Goal: Information Seeking & Learning: Check status

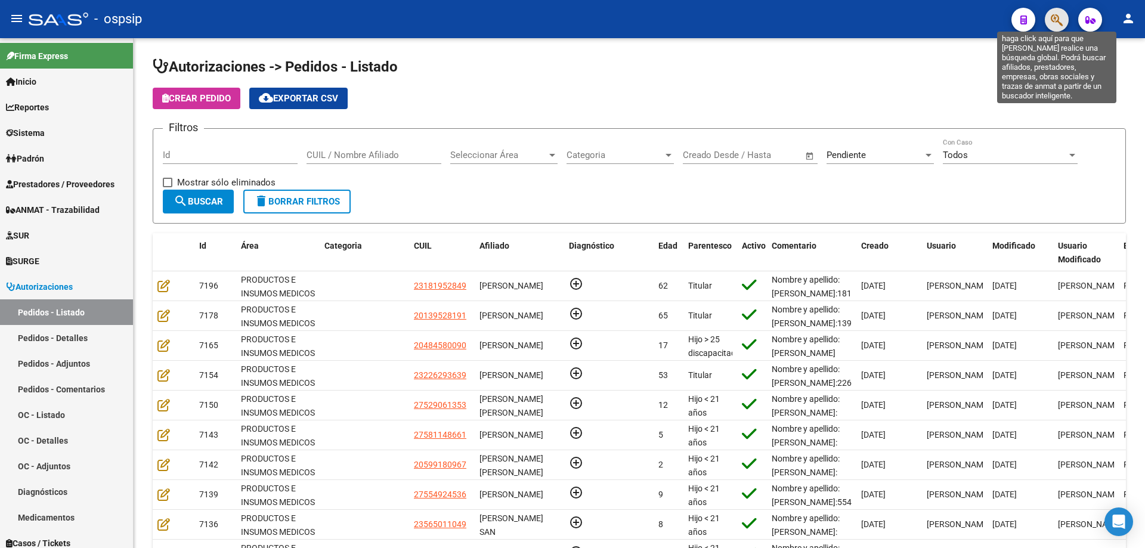
click at [1057, 21] on icon "button" at bounding box center [1057, 20] width 12 height 14
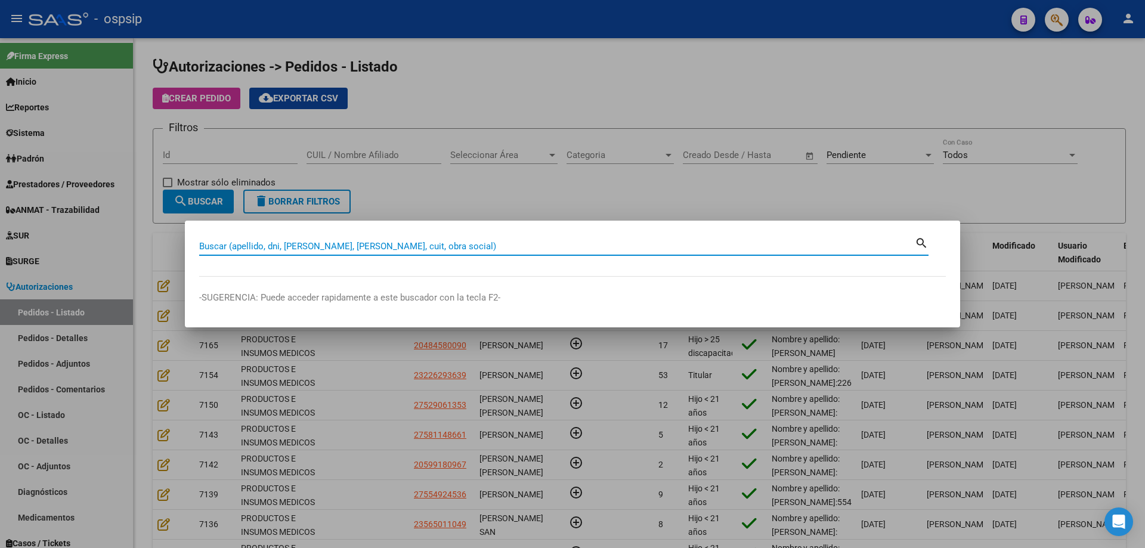
click at [302, 248] on input "Buscar (apellido, dni, [PERSON_NAME], [PERSON_NAME], cuit, obra social)" at bounding box center [557, 246] width 716 height 11
type input "35537308"
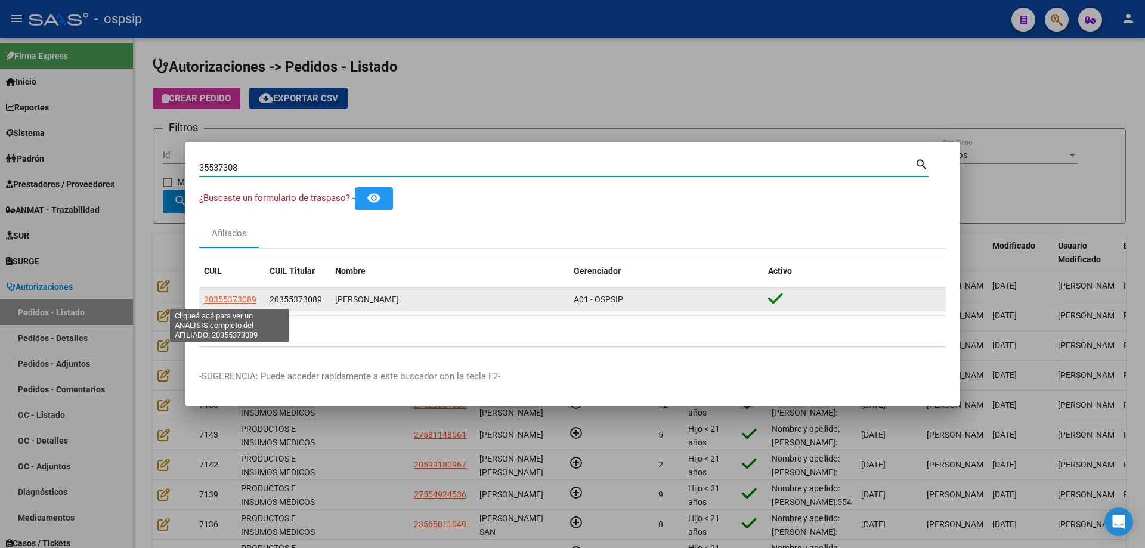
click at [224, 298] on span "20355373089" at bounding box center [230, 300] width 52 height 10
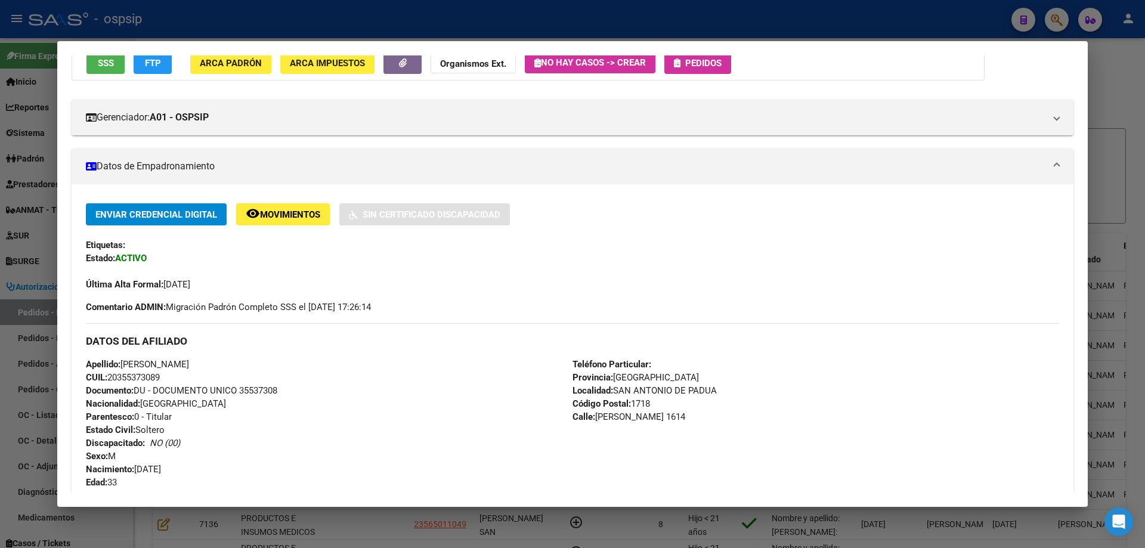
scroll to position [119, 0]
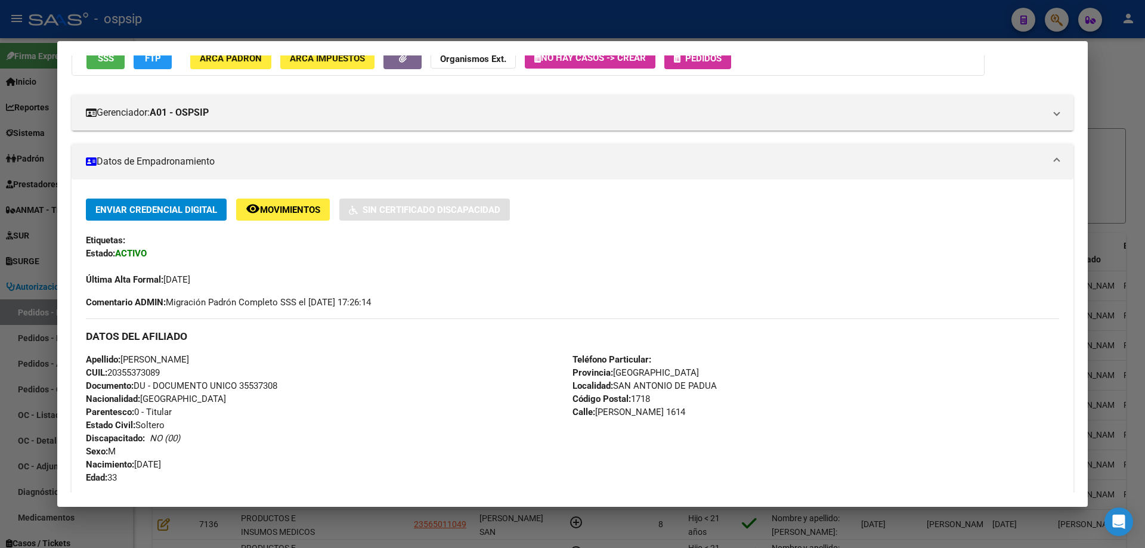
drag, startPoint x: 166, startPoint y: 372, endPoint x: 112, endPoint y: 370, distance: 54.9
click at [112, 370] on div "Apellido: [PERSON_NAME]: 20355373089 Documento: DU - DOCUMENTO UNICO 35537308 N…" at bounding box center [329, 418] width 487 height 131
copy span "20355373089"
click at [498, 17] on div at bounding box center [572, 274] width 1145 height 548
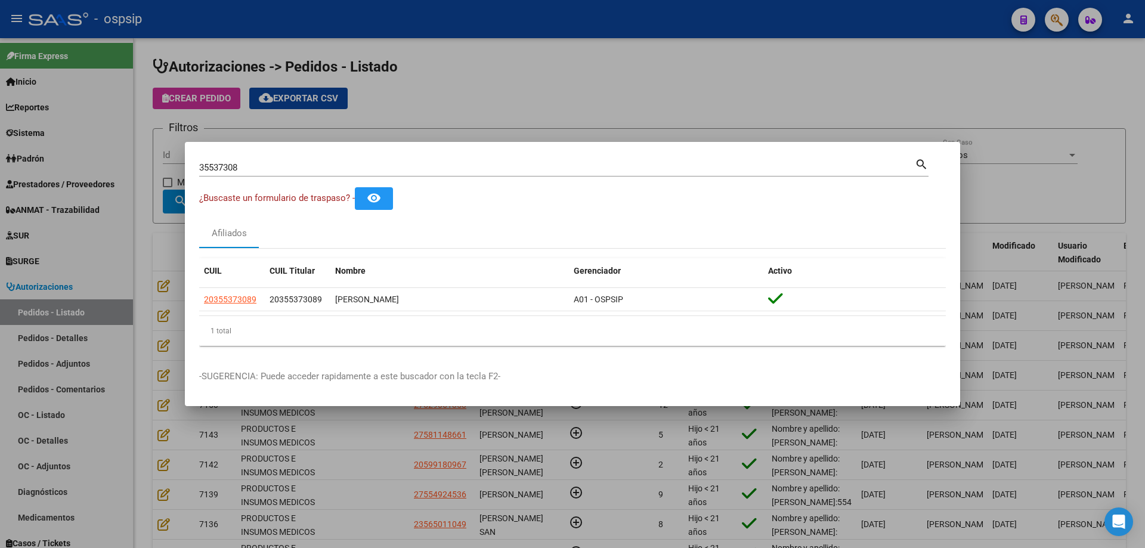
click at [436, 78] on div at bounding box center [572, 274] width 1145 height 548
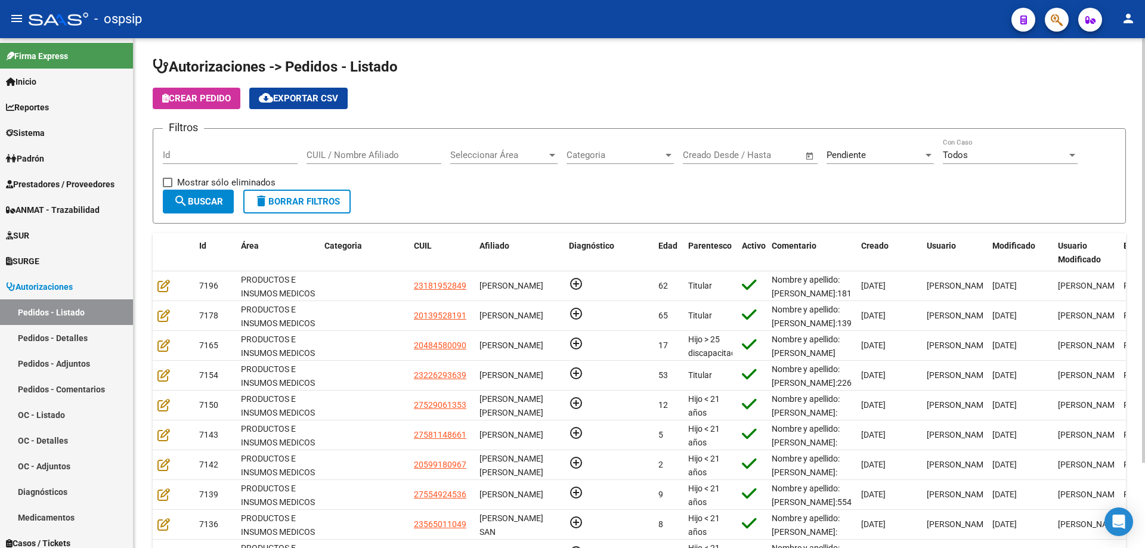
click at [326, 159] on input "CUIL / Nombre Afiliado" at bounding box center [374, 155] width 135 height 11
paste input "20355373089"
type input "20355373089"
click at [855, 141] on div "Pendiente Seleccionar Estado" at bounding box center [880, 151] width 107 height 26
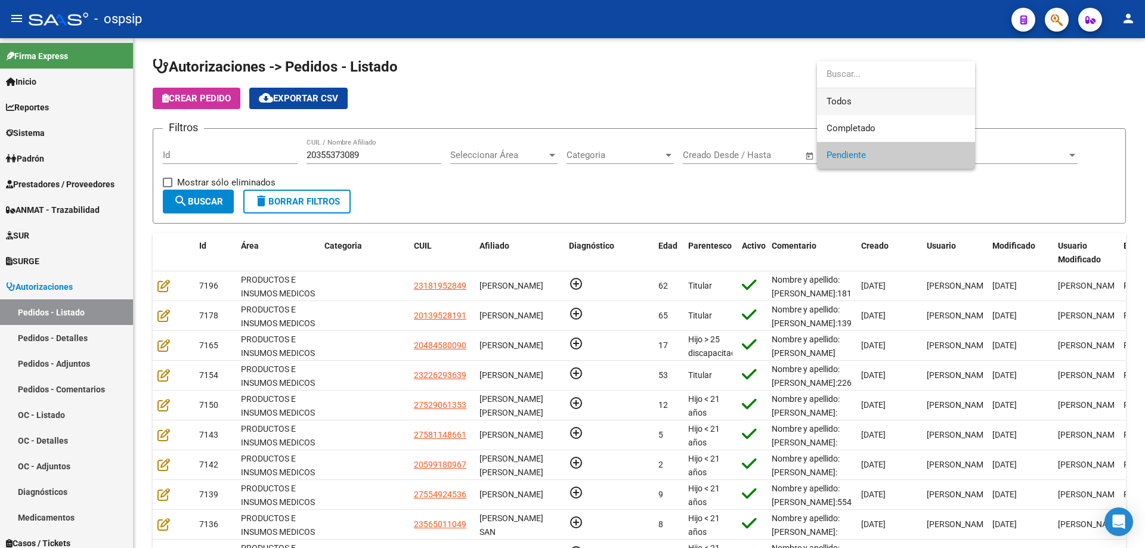
click at [858, 105] on span "Todos" at bounding box center [896, 101] width 139 height 27
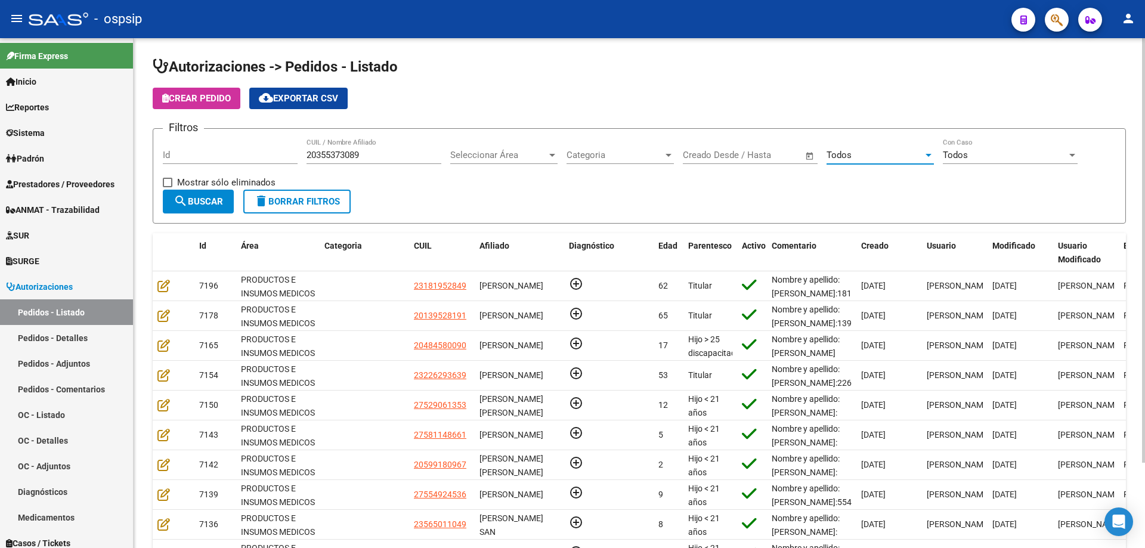
click at [211, 200] on span "search Buscar" at bounding box center [198, 201] width 49 height 11
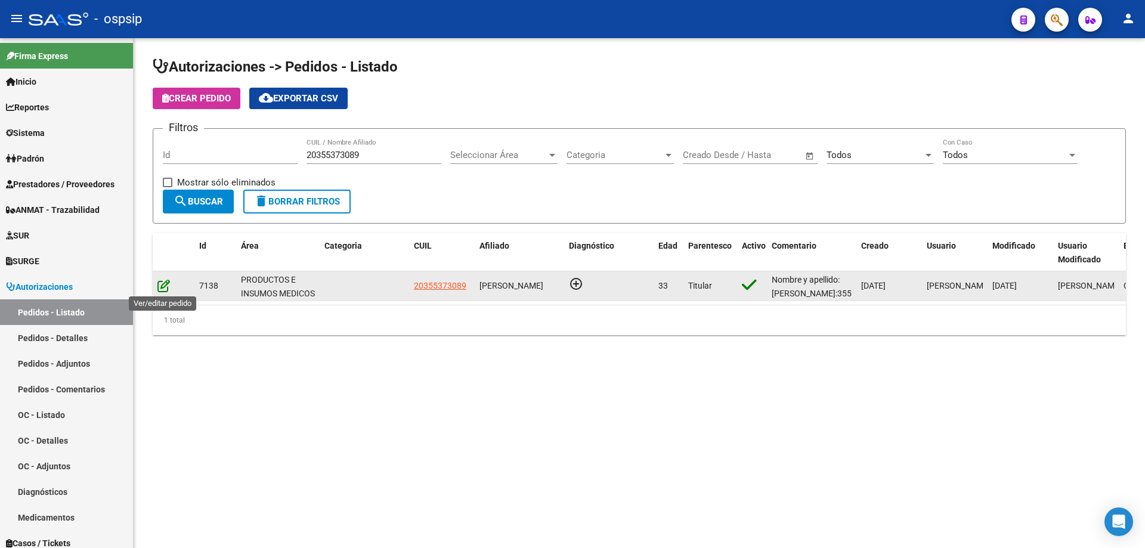
click at [163, 287] on icon at bounding box center [163, 285] width 13 height 13
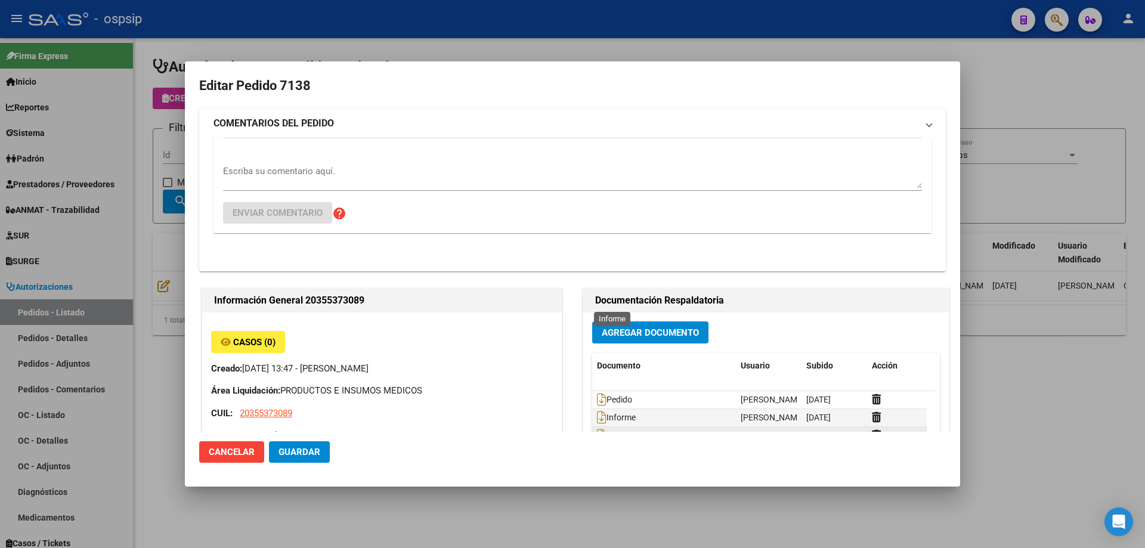
type input "[GEOGRAPHIC_DATA], [GEOGRAPHIC_DATA][PERSON_NAME], [PERSON_NAME] 1614"
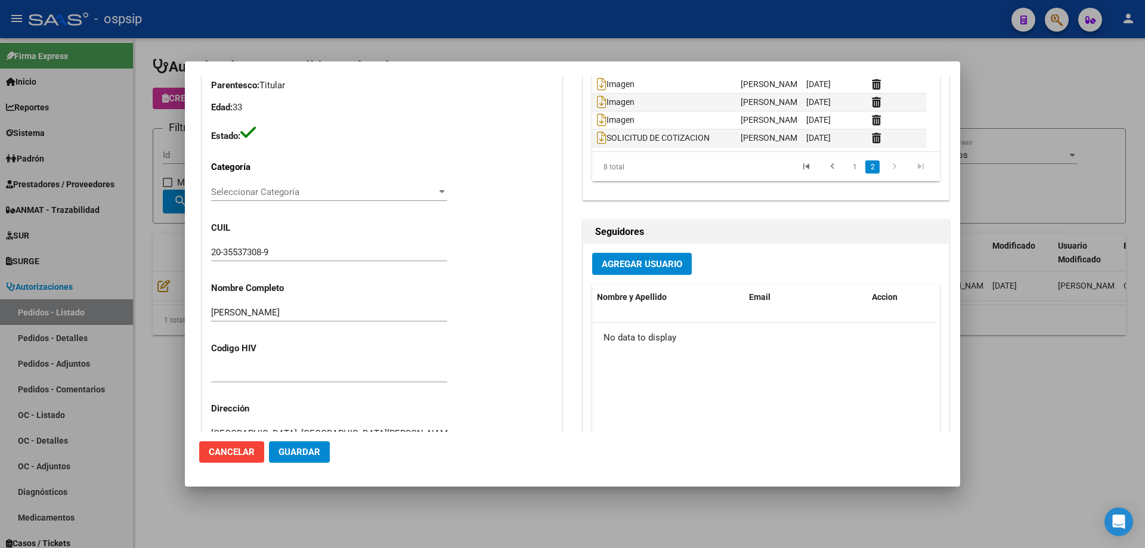
scroll to position [0, 0]
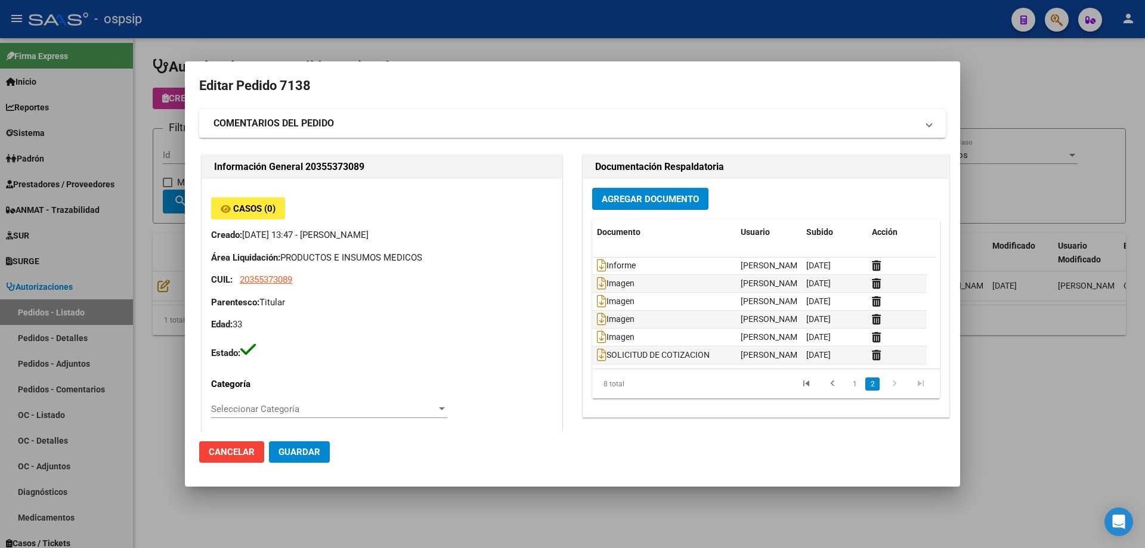
click at [496, 6] on div at bounding box center [572, 274] width 1145 height 548
